Goal: Task Accomplishment & Management: Complete application form

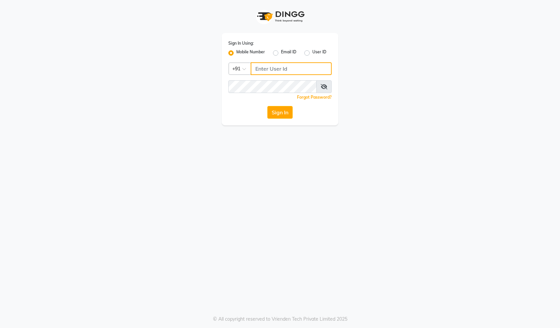
click at [287, 73] on input "Username" at bounding box center [291, 68] width 81 height 13
type input "8483936778"
drag, startPoint x: 244, startPoint y: 71, endPoint x: 183, endPoint y: 78, distance: 61.1
click at [183, 78] on div "Sign In Using: Mobile Number Email ID User ID Country Code × +91 8483936778 Rem…" at bounding box center [280, 62] width 380 height 125
click at [289, 115] on button "Sign In" at bounding box center [280, 112] width 25 height 13
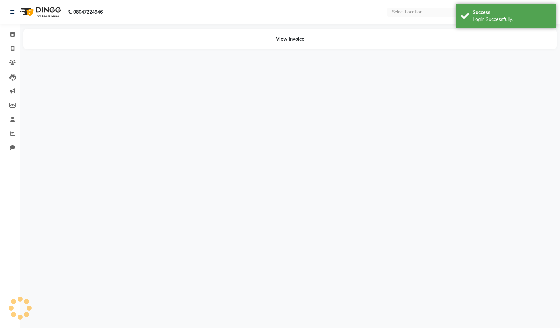
select select "en"
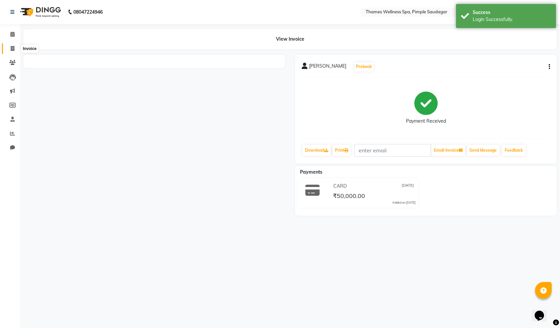
click at [17, 45] on span at bounding box center [13, 49] width 12 height 8
select select "8709"
select select "service"
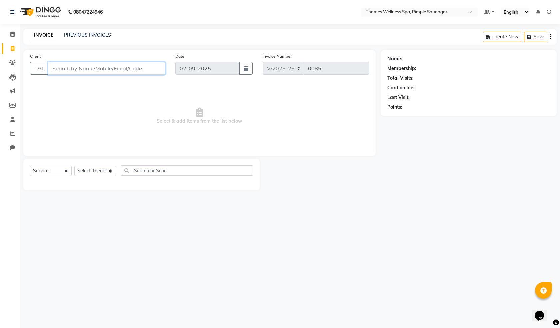
paste input "8698467318"
type input "8698467318"
click at [139, 66] on span "Add Client" at bounding box center [148, 68] width 26 height 7
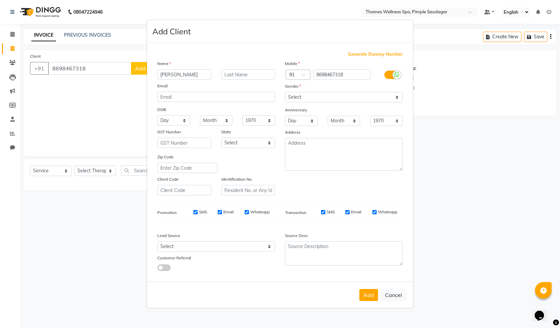
type input "[PERSON_NAME]"
click at [290, 92] on select "Select Male Female Other Prefer Not To Say" at bounding box center [344, 97] width 118 height 10
select select "[DEMOGRAPHIC_DATA]"
click at [285, 92] on select "Select Male Female Other Prefer Not To Say" at bounding box center [344, 97] width 118 height 10
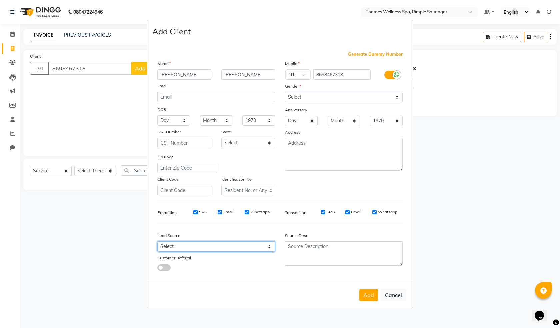
click at [177, 245] on select "Select Walk-in Referral Internet Friend Word of Mouth Advertisement Facebook Ju…" at bounding box center [216, 247] width 118 height 10
select select "56488"
click at [157, 242] on select "Select Walk-in Referral Internet Friend Word of Mouth Advertisement Facebook Ju…" at bounding box center [216, 247] width 118 height 10
click at [371, 299] on button "Add" at bounding box center [369, 295] width 19 height 12
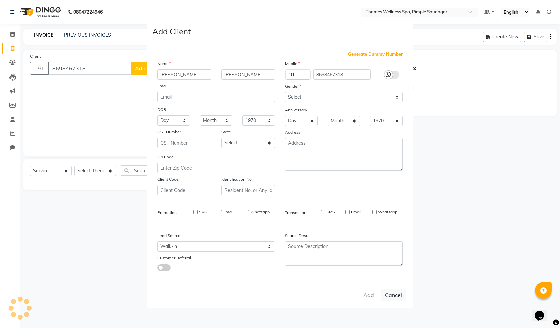
type input "86******18"
select select
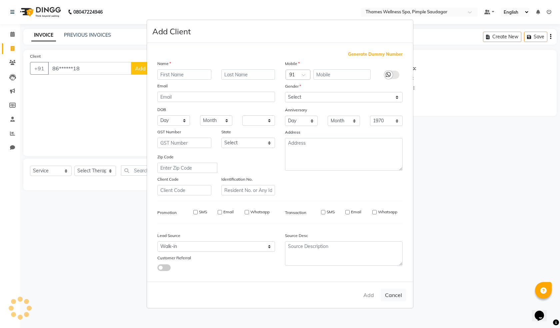
select select
checkbox input "false"
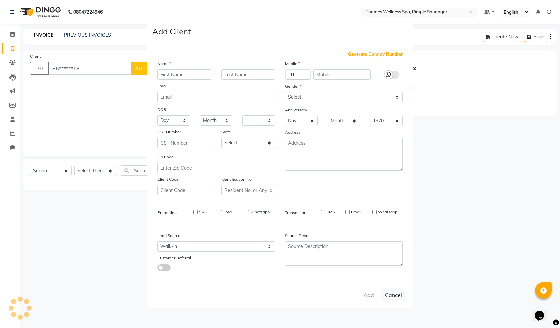
checkbox input "false"
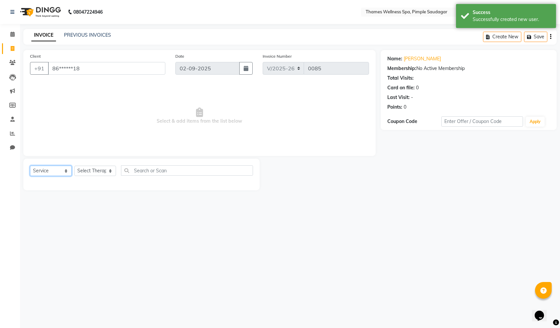
click at [59, 169] on select "Select Service Product Membership Package Voucher Prepaid Gift Card" at bounding box center [51, 171] width 42 height 10
click at [30, 166] on select "Select Service Product Membership Package Voucher Prepaid Gift Card" at bounding box center [51, 171] width 42 height 10
click at [93, 170] on select "Select Therapist Alokesh Das Bem Hana kety sangma Melbia Mishi Prakash Lala Sun…" at bounding box center [95, 171] width 42 height 10
select select "88610"
click at [74, 166] on select "Select Therapist Alokesh Das Bem Hana kety sangma Melbia Mishi Prakash Lala Sun…" at bounding box center [95, 171] width 42 height 10
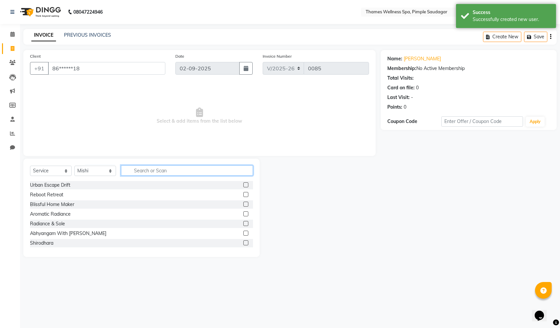
click at [138, 171] on input "text" at bounding box center [187, 170] width 132 height 10
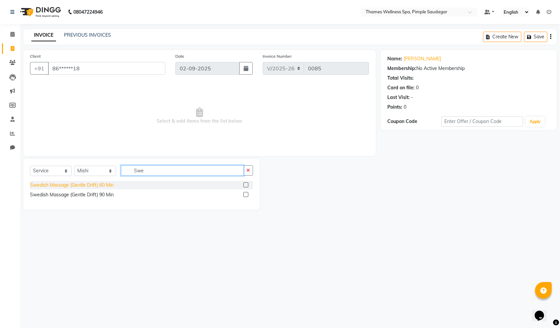
type input "Swe"
click at [91, 182] on div "Swedish Massage (Gentle Drift) 60 Min" at bounding box center [72, 185] width 84 height 7
checkbox input "false"
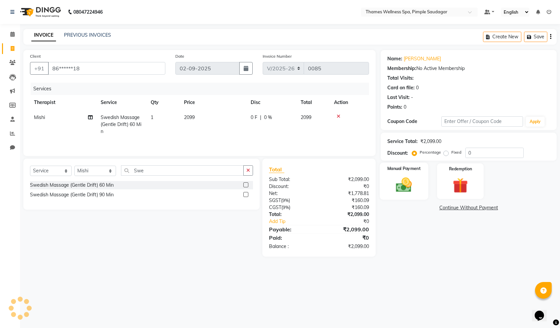
click at [408, 184] on img at bounding box center [404, 185] width 26 height 18
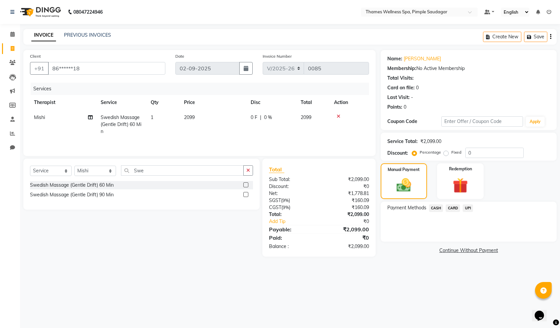
click at [469, 206] on span "UPI" at bounding box center [468, 208] width 10 height 8
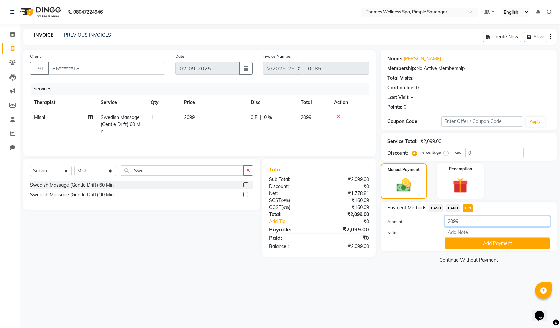
drag, startPoint x: 476, startPoint y: 219, endPoint x: 218, endPoint y: 279, distance: 264.7
click at [218, 279] on div "08047224946 Select Location × Thames Wellness Spa, Pimple Saudagar Default Pane…" at bounding box center [280, 164] width 560 height 328
type input "1600"
click at [474, 242] on button "Add Payment" at bounding box center [497, 244] width 105 height 10
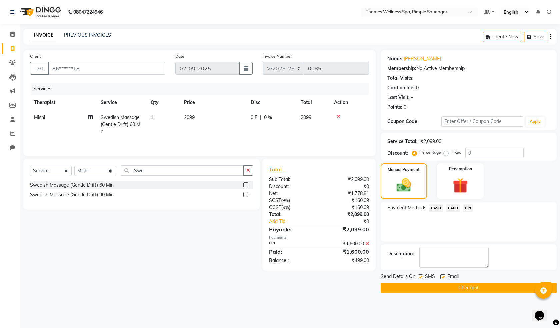
click at [413, 285] on button "Checkout" at bounding box center [469, 288] width 176 height 10
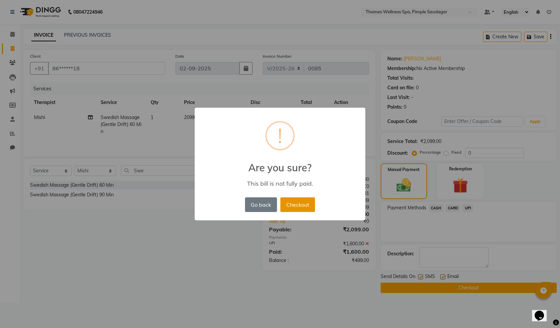
click at [307, 202] on button "Checkout" at bounding box center [298, 204] width 35 height 15
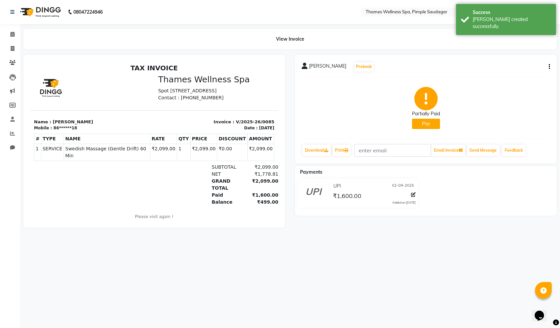
select select "service"
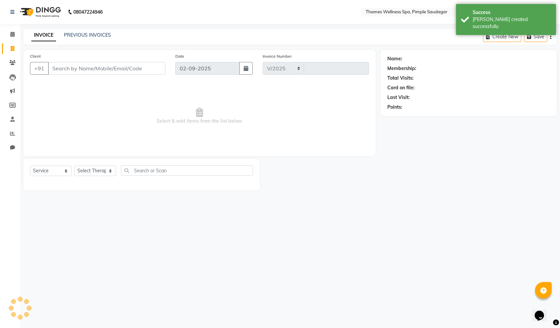
select select "8709"
type input "0086"
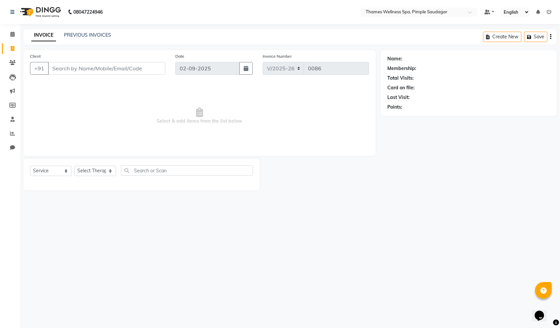
click at [83, 66] on input "Client" at bounding box center [106, 68] width 117 height 13
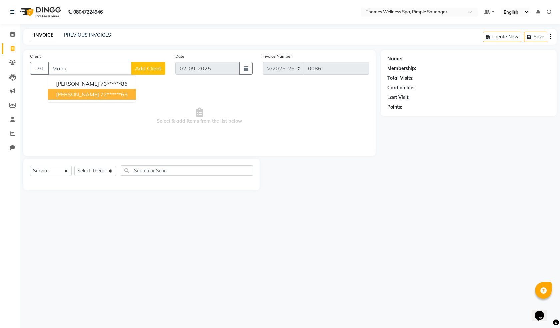
click at [78, 97] on span "[PERSON_NAME]" at bounding box center [77, 94] width 43 height 7
type input "72******63"
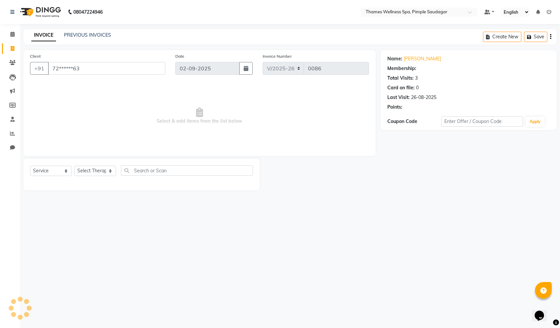
select select "1: Object"
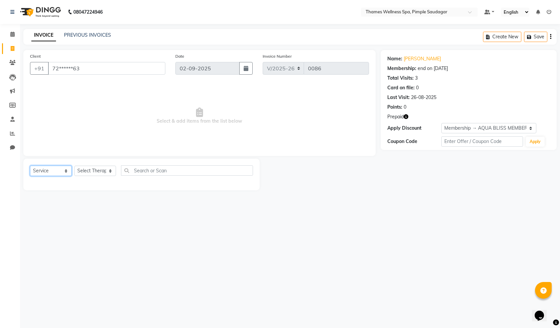
click at [50, 172] on select "Select Service Product Membership Package Voucher Prepaid Gift Card" at bounding box center [51, 171] width 42 height 10
click at [30, 166] on select "Select Service Product Membership Package Voucher Prepaid Gift Card" at bounding box center [51, 171] width 42 height 10
click at [89, 172] on select "Select Therapist Alokesh Das Bem Hana kety sangma Melbia Mishi Prakash Lala Sun…" at bounding box center [95, 171] width 42 height 10
select select "88611"
click at [74, 166] on select "Select Therapist Alokesh Das Bem Hana kety sangma Melbia Mishi Prakash Lala Sun…" at bounding box center [95, 171] width 42 height 10
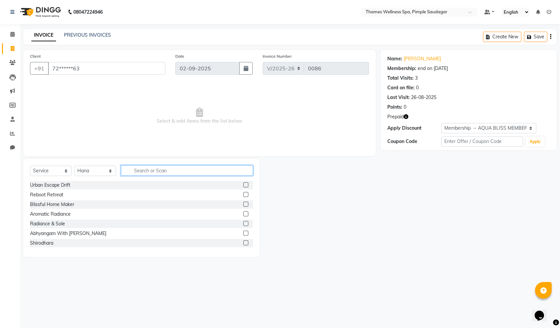
click at [131, 171] on input "text" at bounding box center [187, 170] width 132 height 10
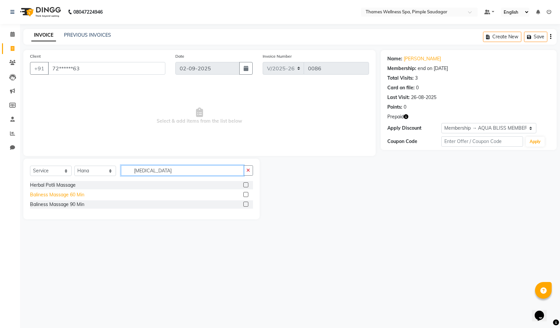
type input "bal"
click at [76, 195] on div "Baliness Massage 60 Min" at bounding box center [57, 194] width 54 height 7
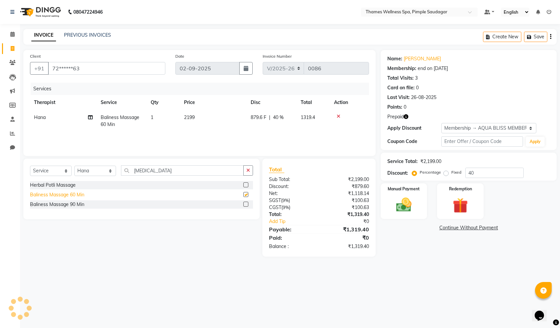
checkbox input "false"
click at [467, 202] on img at bounding box center [461, 206] width 26 height 20
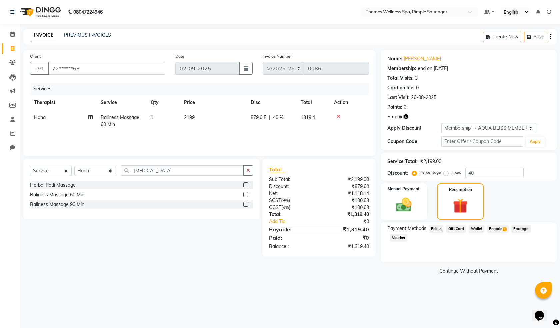
click at [494, 229] on span "Prepaid 1" at bounding box center [498, 229] width 22 height 8
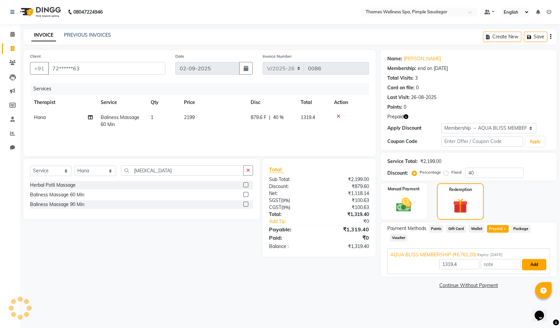
click at [544, 259] on button "Add" at bounding box center [534, 264] width 24 height 11
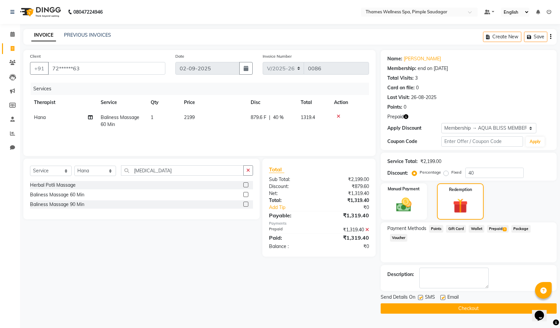
click at [449, 311] on button "Checkout" at bounding box center [469, 309] width 176 height 10
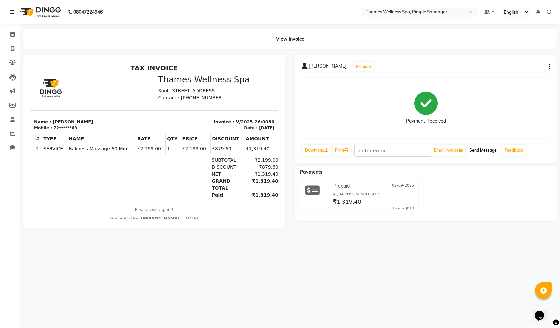
click at [490, 145] on button "Send Message" at bounding box center [483, 150] width 33 height 11
click at [12, 49] on icon at bounding box center [13, 48] width 4 height 5
select select "8709"
select select "service"
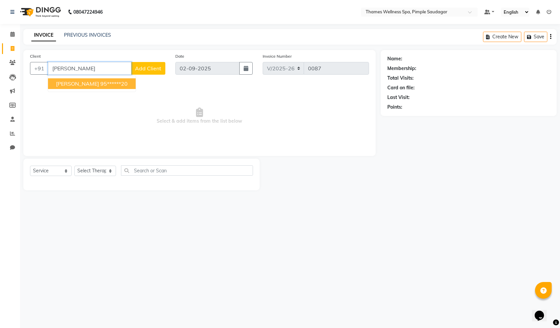
click at [92, 84] on span "Parth Chakraborty" at bounding box center [77, 83] width 43 height 7
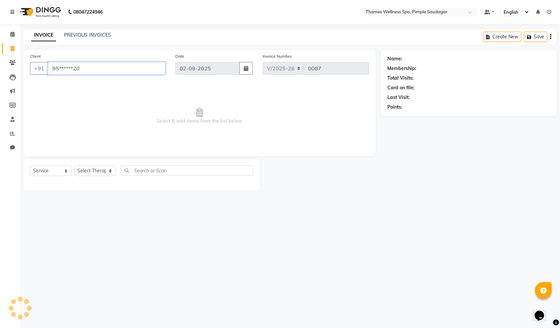
type input "95******20"
select select "1: Object"
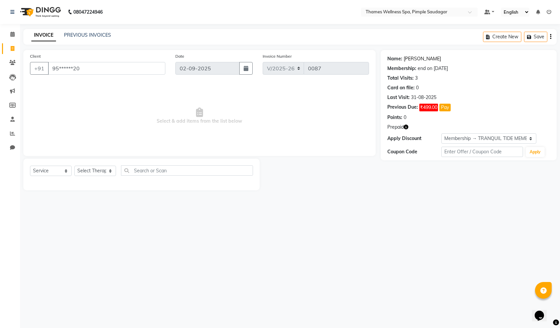
click at [421, 57] on link "Parth Chakraborty" at bounding box center [422, 58] width 37 height 7
click at [8, 48] on span at bounding box center [13, 49] width 12 height 8
select select "service"
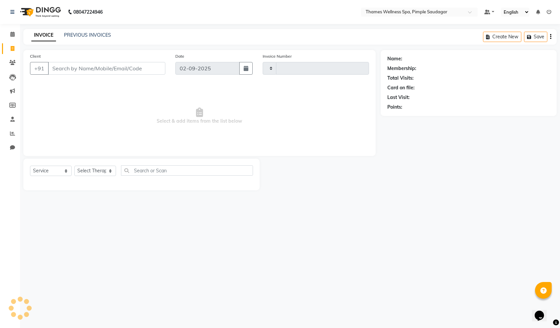
type input "0087"
select select "8709"
type input "7757802777"
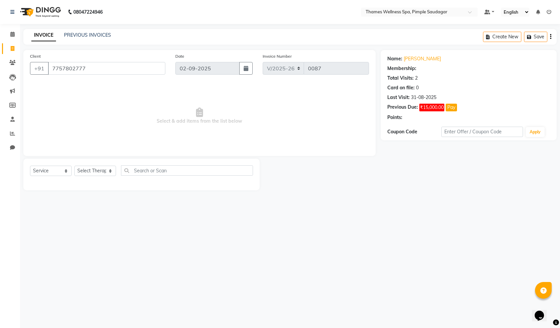
select select "1: Object"
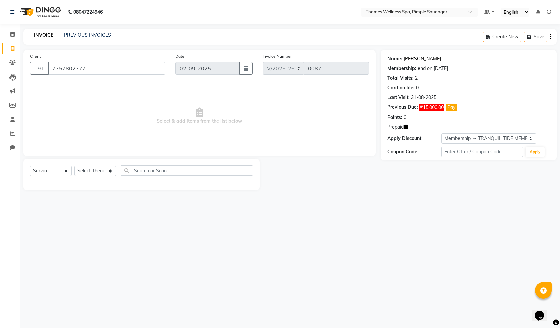
click at [411, 60] on link "Vijay Katkar" at bounding box center [422, 58] width 37 height 7
click at [16, 51] on span at bounding box center [13, 49] width 12 height 8
select select "service"
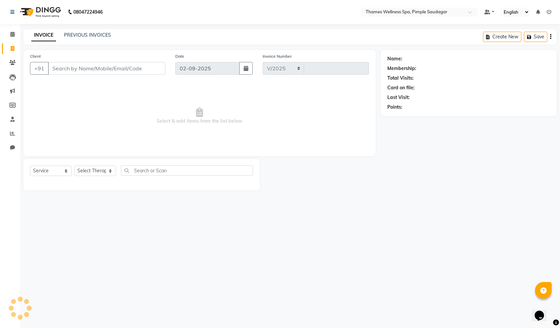
select select "8709"
type input "0087"
click at [180, 3] on nav "08047224946 Select Location × Thames Wellness Spa, Pimple Saudagar Default Pane…" at bounding box center [280, 12] width 560 height 24
drag, startPoint x: 56, startPoint y: 60, endPoint x: 57, endPoint y: 64, distance: 3.9
click at [56, 61] on div "Client +91" at bounding box center [97, 66] width 145 height 27
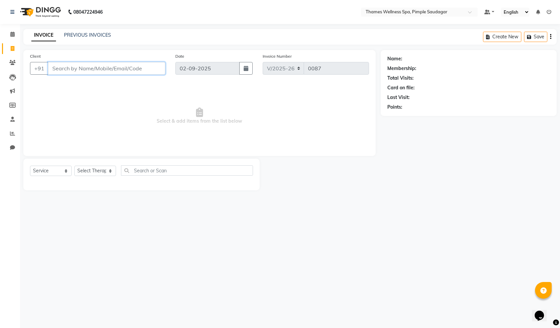
click at [59, 71] on input "Client" at bounding box center [106, 68] width 117 height 13
paste input "7263086363"
type input "7263086363"
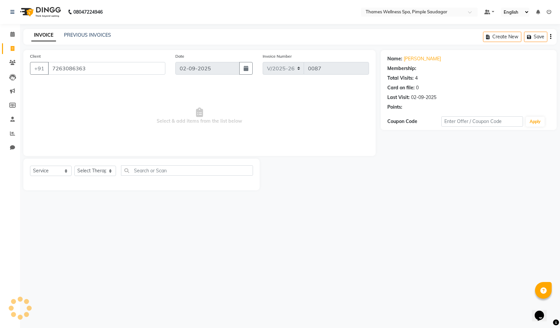
select select "1: Object"
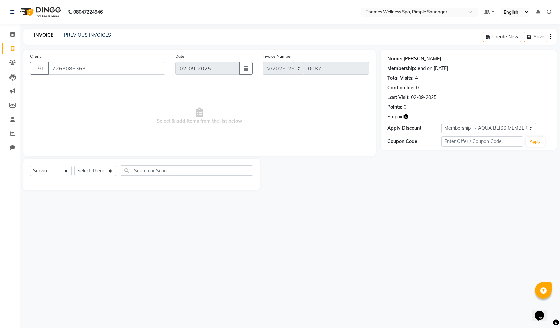
click at [408, 58] on link "[PERSON_NAME]" at bounding box center [422, 58] width 37 height 7
click at [409, 58] on link "[PERSON_NAME]" at bounding box center [422, 58] width 37 height 7
click at [11, 46] on icon at bounding box center [13, 48] width 4 height 5
select select "service"
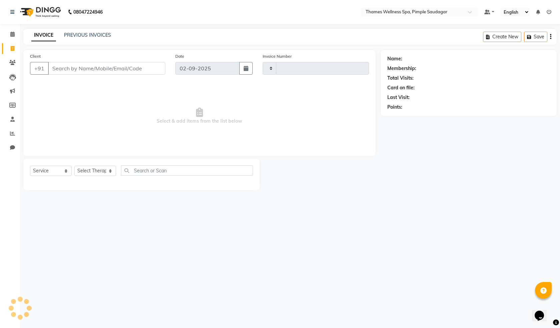
type input "0087"
select select "8709"
type input "9822042161"
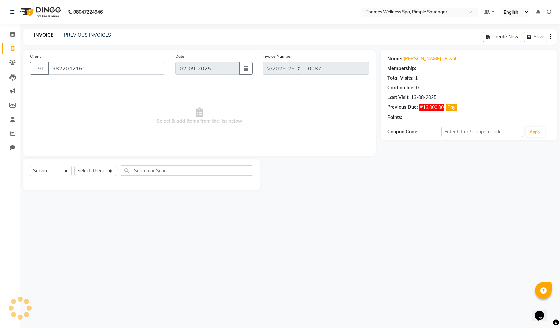
select select "1: Object"
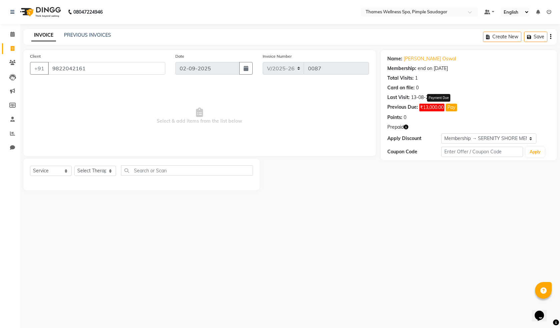
click at [450, 109] on button "Pay" at bounding box center [451, 108] width 11 height 8
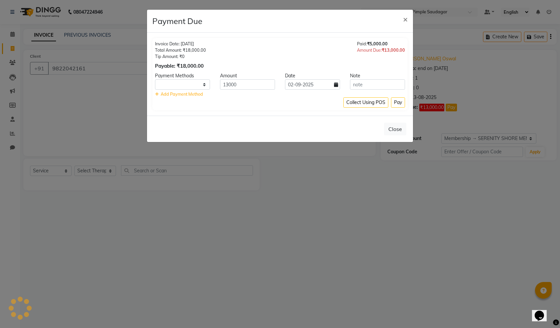
select select "1"
click at [257, 85] on input "13000" at bounding box center [247, 84] width 55 height 10
drag, startPoint x: 255, startPoint y: 84, endPoint x: 207, endPoint y: 88, distance: 47.5
click at [207, 88] on div "CASH CARD UPI 13000 02-09-2025" at bounding box center [280, 84] width 260 height 10
type input "8"
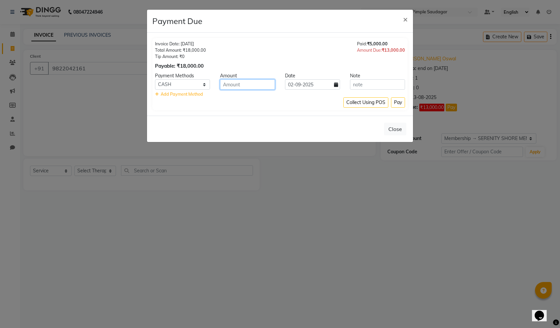
click at [243, 83] on input "number" at bounding box center [247, 84] width 55 height 10
click at [408, 18] on button "×" at bounding box center [405, 19] width 15 height 19
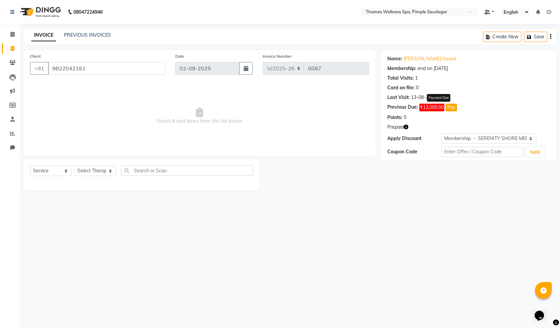
click at [451, 106] on button "Pay" at bounding box center [451, 108] width 11 height 8
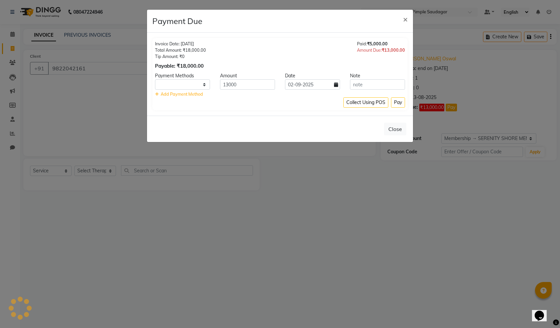
select select "1"
click at [395, 106] on button "Pay" at bounding box center [398, 102] width 14 height 10
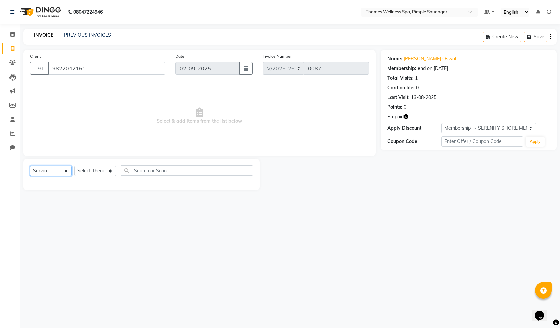
click at [49, 167] on select "Select Service Product Membership Package Voucher Prepaid Gift Card" at bounding box center [51, 171] width 42 height 10
click at [30, 166] on select "Select Service Product Membership Package Voucher Prepaid Gift Card" at bounding box center [51, 171] width 42 height 10
click at [89, 169] on select "Select Therapist Alokesh Das Bem Hana kety sangma Melbia Mishi Prakash Lala Sun…" at bounding box center [95, 171] width 42 height 10
select select "88610"
click at [74, 166] on select "Select Therapist Alokesh Das Bem Hana kety sangma Melbia Mishi Prakash Lala Sun…" at bounding box center [95, 171] width 42 height 10
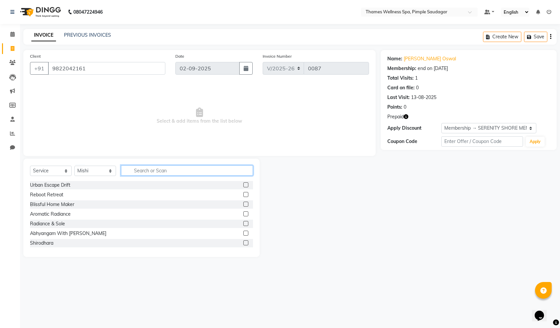
click at [170, 168] on input "text" at bounding box center [187, 170] width 132 height 10
drag, startPoint x: 144, startPoint y: 175, endPoint x: 84, endPoint y: 176, distance: 60.1
click at [84, 176] on div "Select Service Product Membership Package Voucher Prepaid Gift Card Select Ther…" at bounding box center [141, 173] width 223 height 16
type input "Ba"
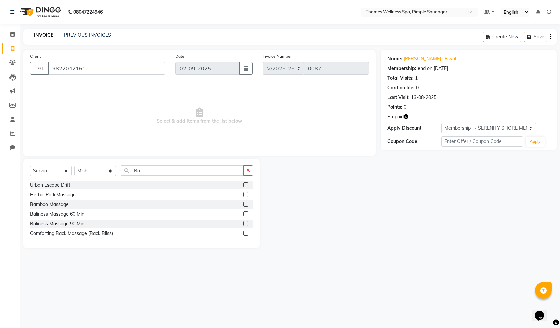
click at [246, 226] on label at bounding box center [246, 223] width 5 height 5
click at [246, 226] on input "checkbox" at bounding box center [246, 224] width 4 height 4
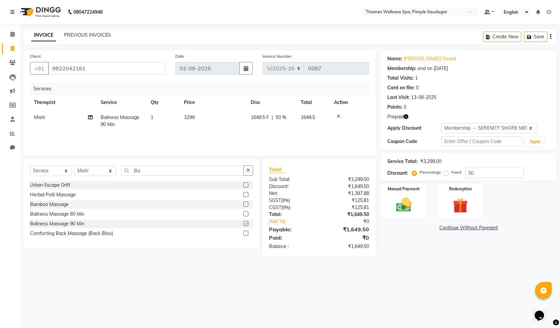
checkbox input "false"
click at [455, 208] on img at bounding box center [461, 206] width 26 height 20
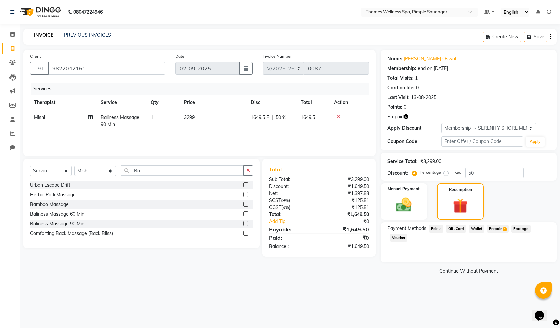
click at [495, 229] on span "Prepaid 1" at bounding box center [498, 229] width 22 height 8
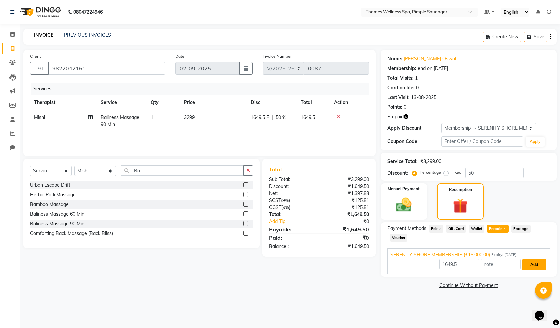
click at [534, 259] on button "Add" at bounding box center [534, 264] width 24 height 11
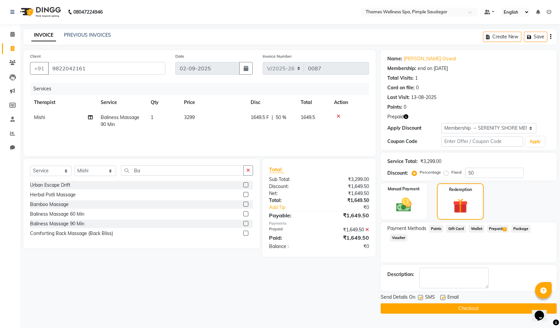
click at [488, 306] on button "Checkout" at bounding box center [469, 309] width 176 height 10
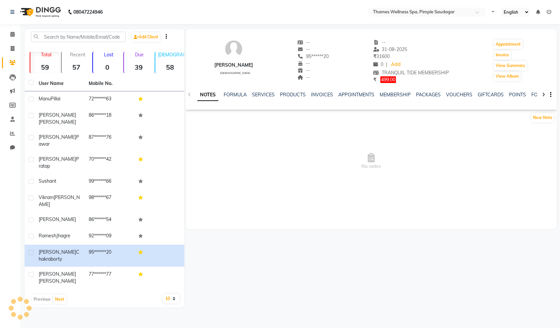
select select "en"
click at [320, 91] on div "INVOICES" at bounding box center [322, 94] width 22 height 7
click at [321, 93] on link "INVOICES" at bounding box center [322, 95] width 22 height 6
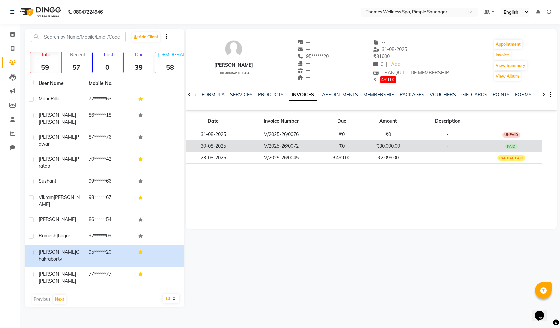
click at [204, 149] on td "30-08-2025" at bounding box center [213, 146] width 55 height 12
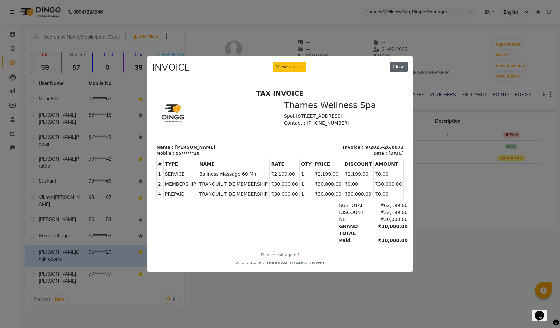
click at [399, 64] on button "Close" at bounding box center [399, 67] width 18 height 10
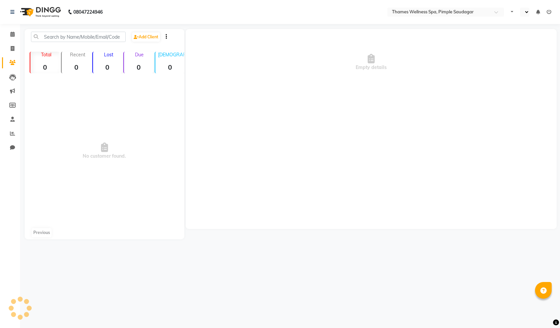
select select "en"
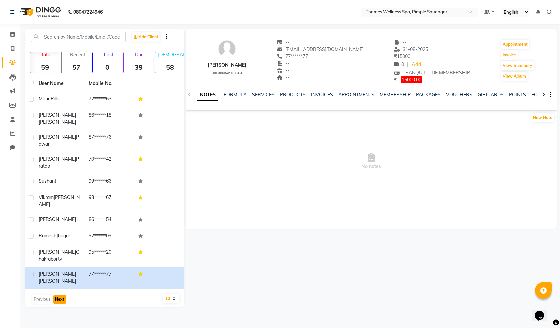
click at [59, 295] on button "Next" at bounding box center [59, 299] width 13 height 9
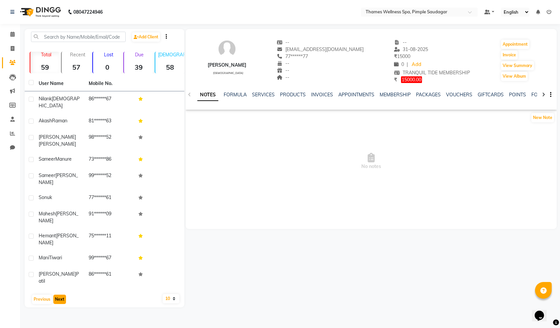
click at [57, 295] on button "Next" at bounding box center [59, 299] width 13 height 9
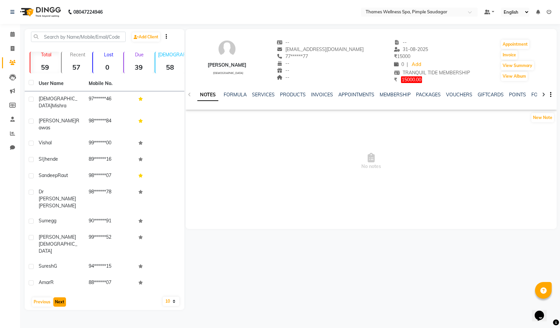
click at [61, 298] on button "Next" at bounding box center [59, 302] width 13 height 9
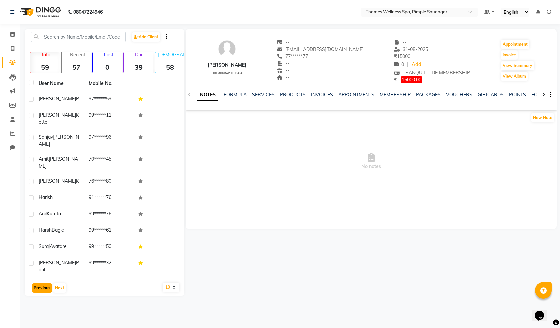
click at [39, 284] on button "Previous" at bounding box center [42, 288] width 20 height 9
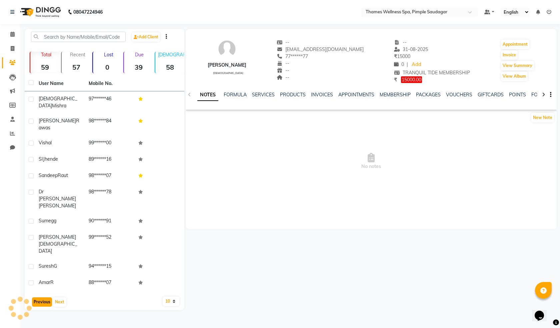
click at [39, 298] on button "Previous" at bounding box center [42, 302] width 20 height 9
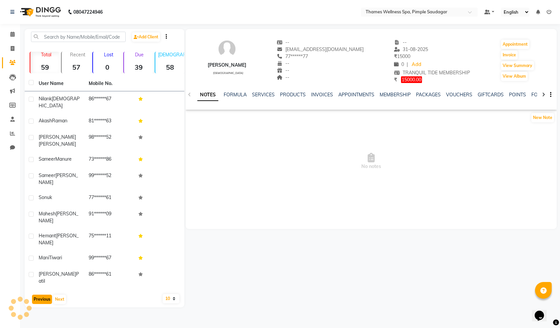
click at [39, 295] on button "Previous" at bounding box center [42, 299] width 20 height 9
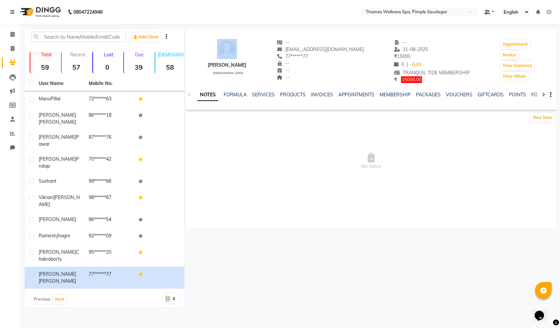
click at [39, 294] on div "Previous Next" at bounding box center [104, 299] width 154 height 11
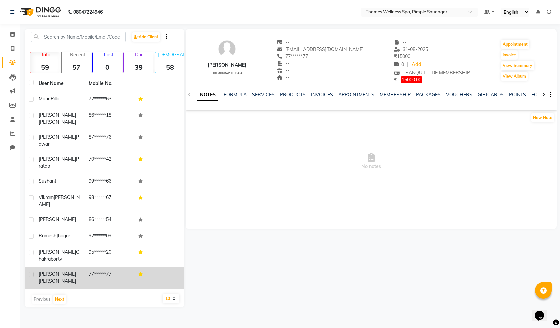
click at [102, 267] on td "77******77" at bounding box center [110, 278] width 50 height 22
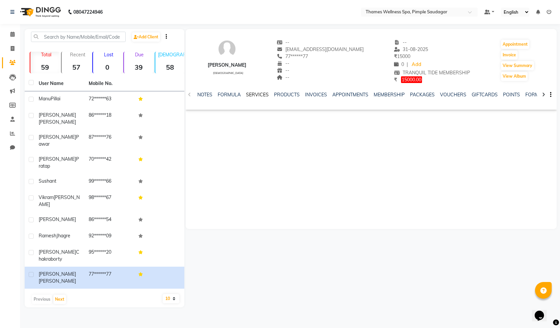
click at [261, 95] on link "SERVICES" at bounding box center [257, 95] width 23 height 6
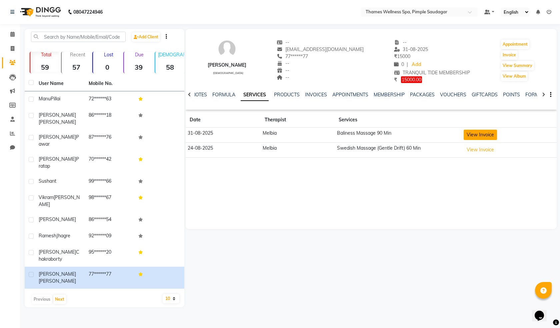
click at [481, 130] on button "View Invoice" at bounding box center [480, 135] width 33 height 10
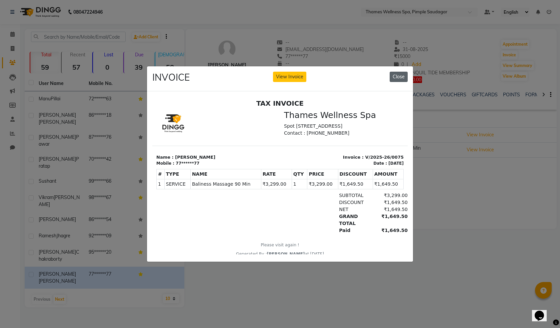
click at [397, 74] on button "Close" at bounding box center [399, 77] width 18 height 10
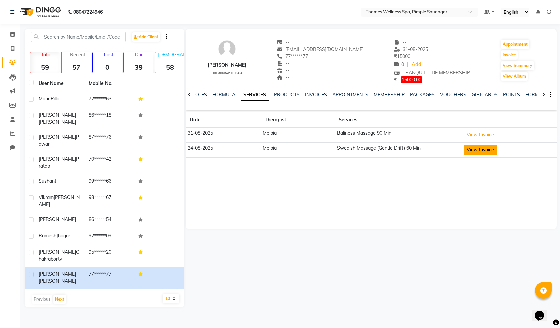
click at [486, 148] on button "View Invoice" at bounding box center [480, 150] width 33 height 10
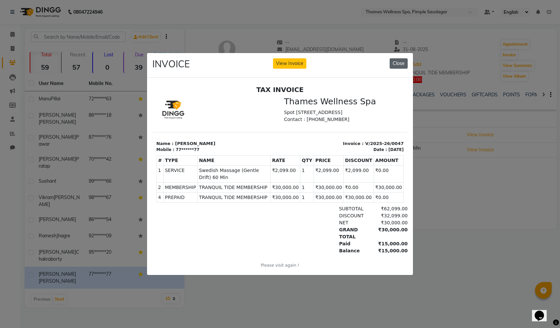
click at [398, 61] on button "Close" at bounding box center [399, 63] width 18 height 10
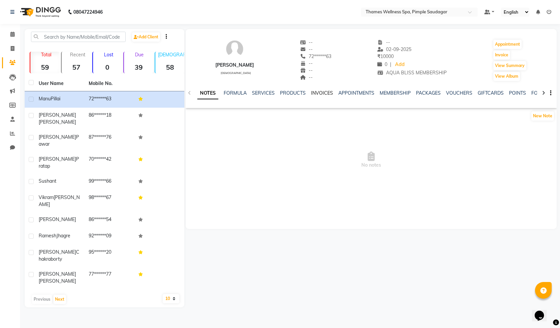
click at [323, 94] on link "INVOICES" at bounding box center [322, 93] width 22 height 6
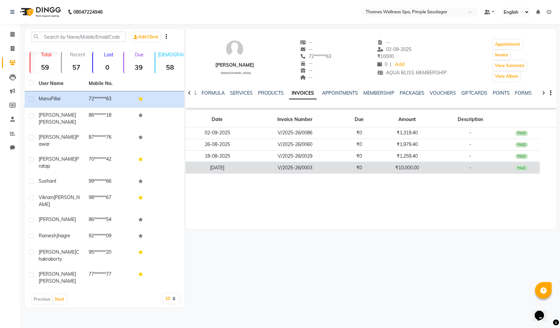
click at [429, 171] on td "₹10,000.00" at bounding box center [408, 168] width 60 height 12
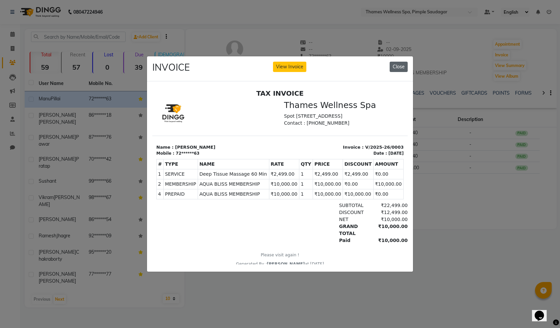
click at [395, 67] on button "Close" at bounding box center [399, 67] width 18 height 10
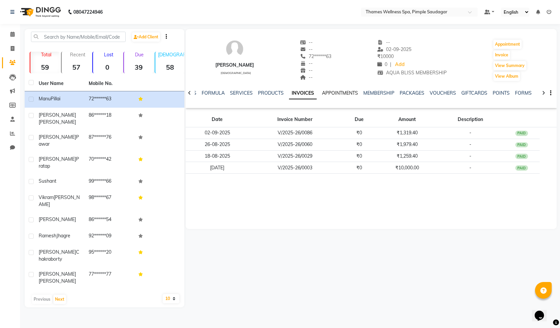
click at [338, 93] on link "APPOINTMENTS" at bounding box center [340, 93] width 36 height 6
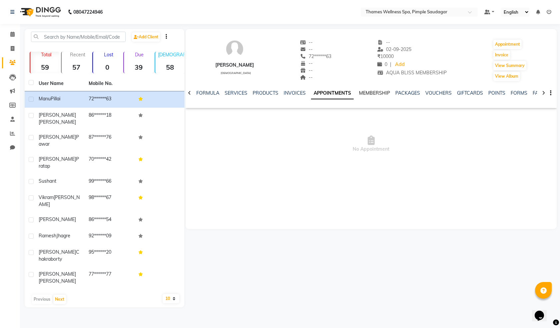
click at [359, 92] on link "MEMBERSHIP" at bounding box center [374, 93] width 31 height 6
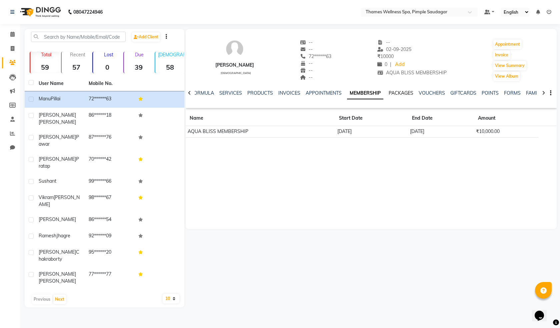
click at [402, 93] on link "PACKAGES" at bounding box center [401, 93] width 25 height 6
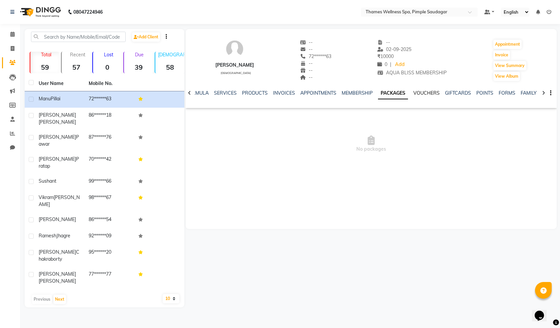
click at [424, 95] on link "VOUCHERS" at bounding box center [427, 93] width 26 height 6
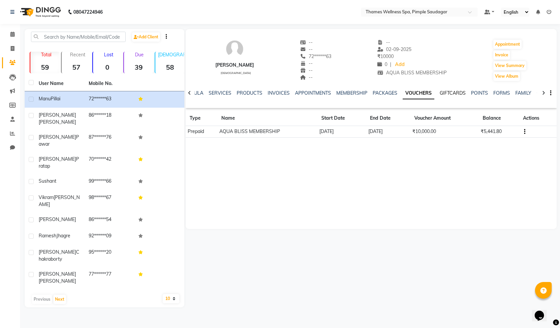
click at [452, 93] on link "GIFTCARDS" at bounding box center [453, 93] width 26 height 6
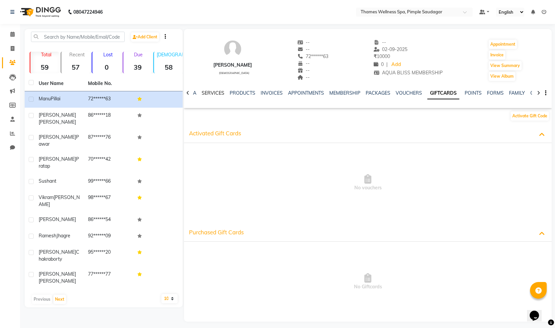
click at [207, 94] on link "SERVICES" at bounding box center [213, 93] width 23 height 6
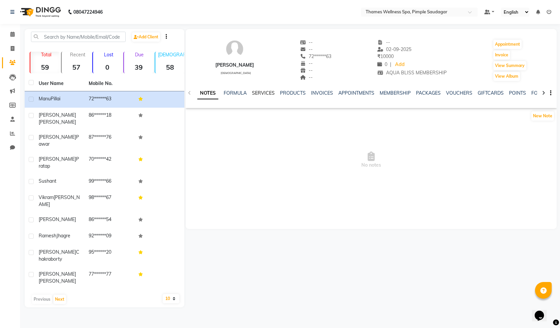
click at [260, 93] on link "SERVICES" at bounding box center [263, 93] width 23 height 6
click at [17, 48] on span at bounding box center [13, 49] width 12 height 8
select select "service"
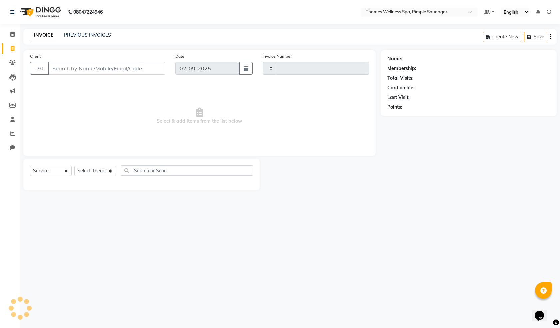
type input "0087"
select select "8709"
click at [49, 67] on input "Client" at bounding box center [106, 68] width 117 height 13
